Goal: Navigation & Orientation: Find specific page/section

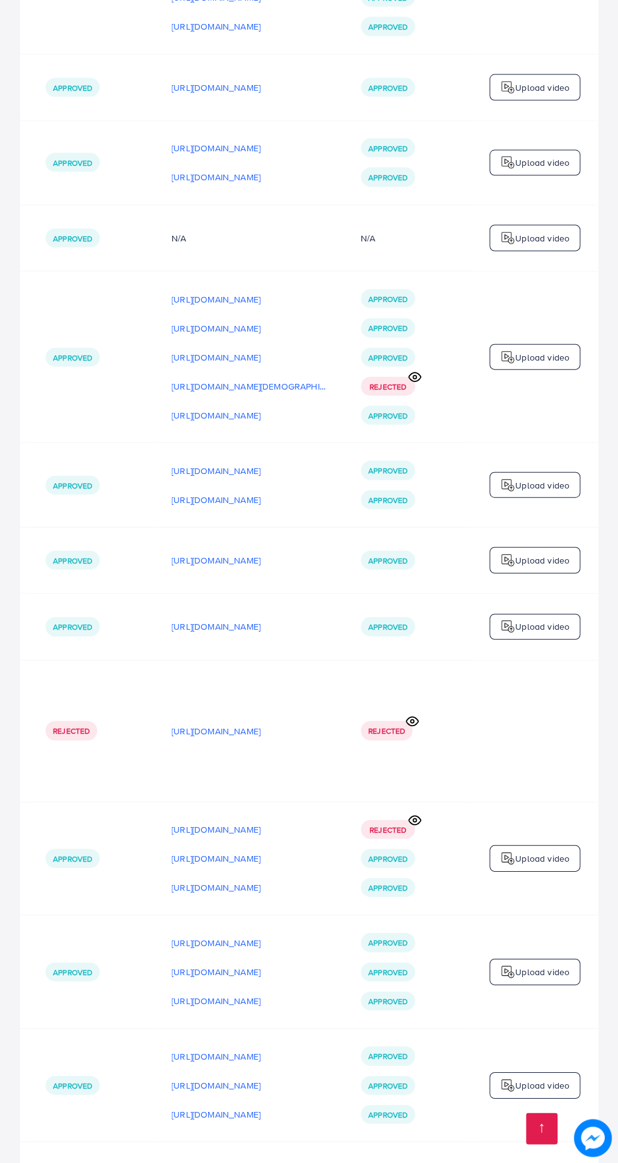
scroll to position [0, 484]
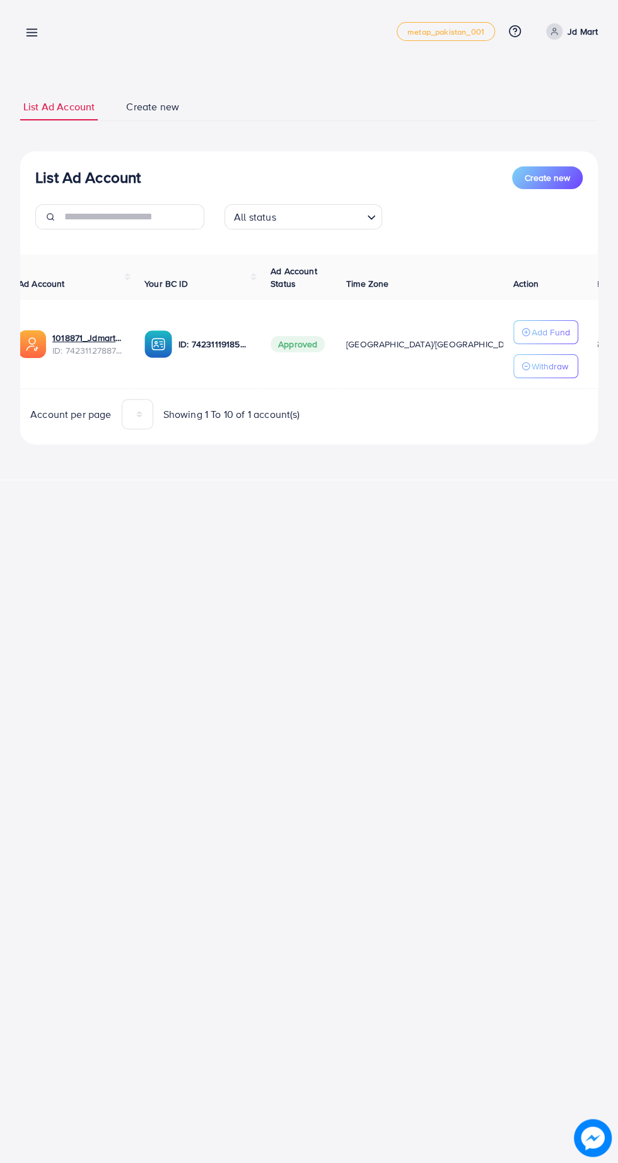
scroll to position [0, 21]
click at [63, 23] on div "My ad accounts metap_pakistan_001 Help Center Contact Support Plans and Pricing…" at bounding box center [309, 31] width 578 height 35
click at [27, 36] on line at bounding box center [32, 36] width 10 height 0
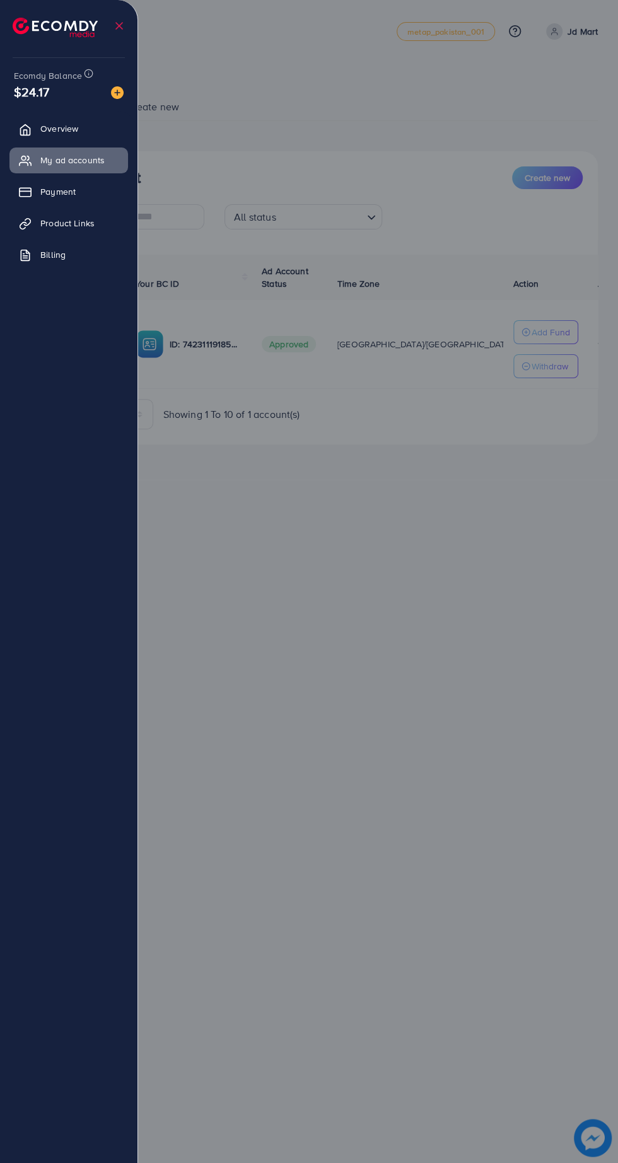
click at [450, 936] on div at bounding box center [309, 698] width 618 height 1396
